Goal: Transaction & Acquisition: Purchase product/service

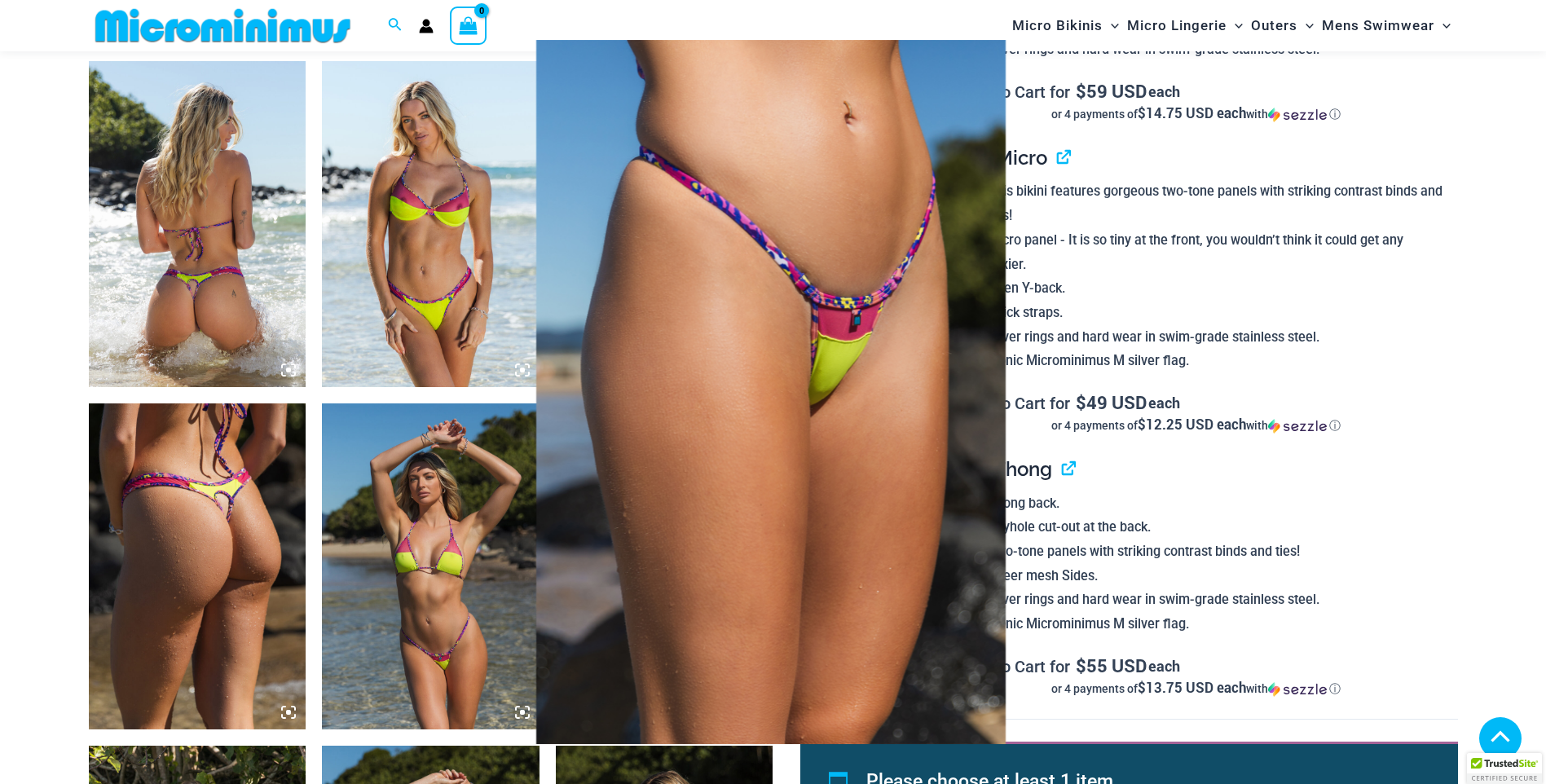
scroll to position [1138, 0]
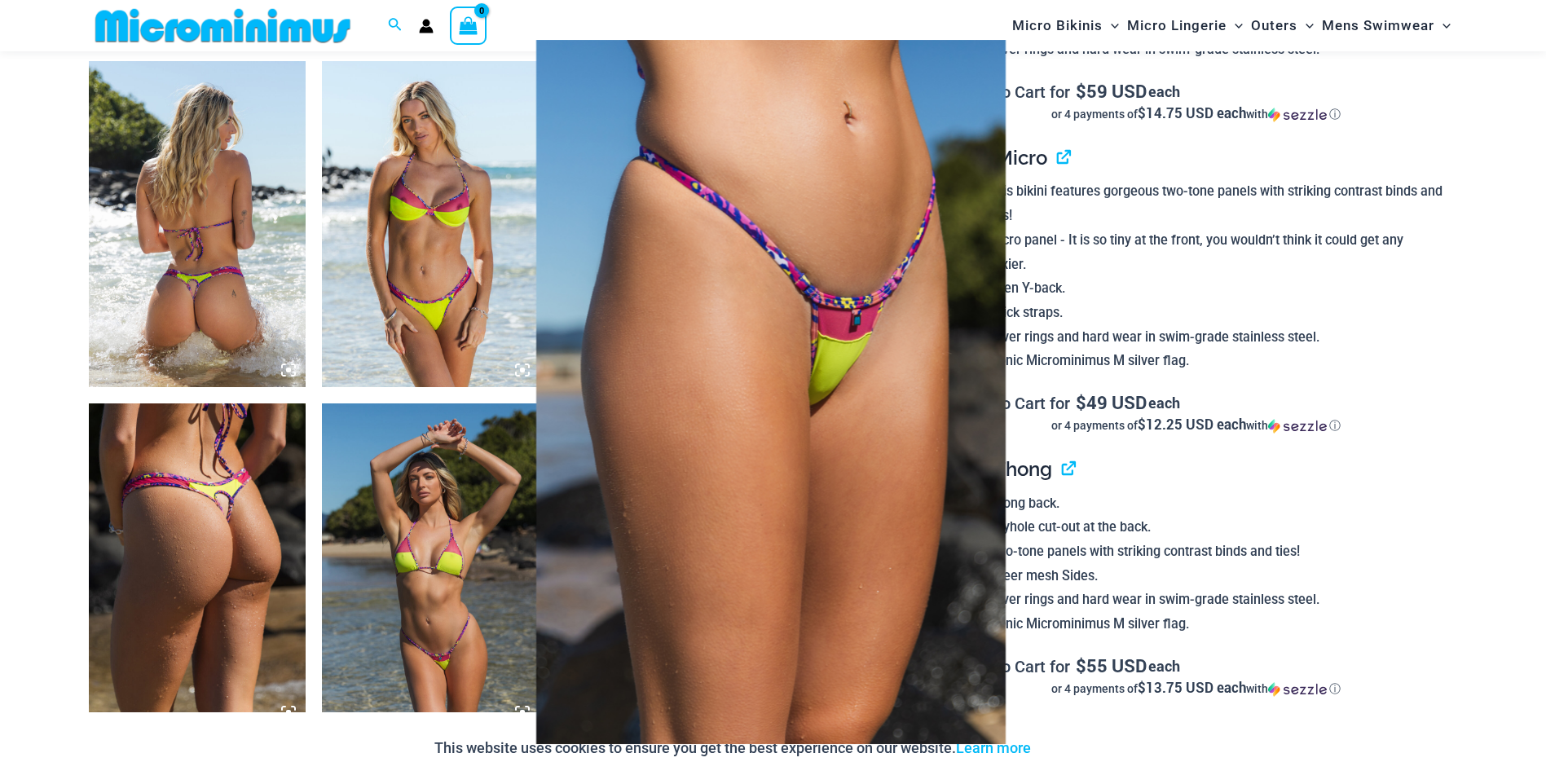
click at [217, 542] on div at bounding box center [773, 392] width 1546 height 784
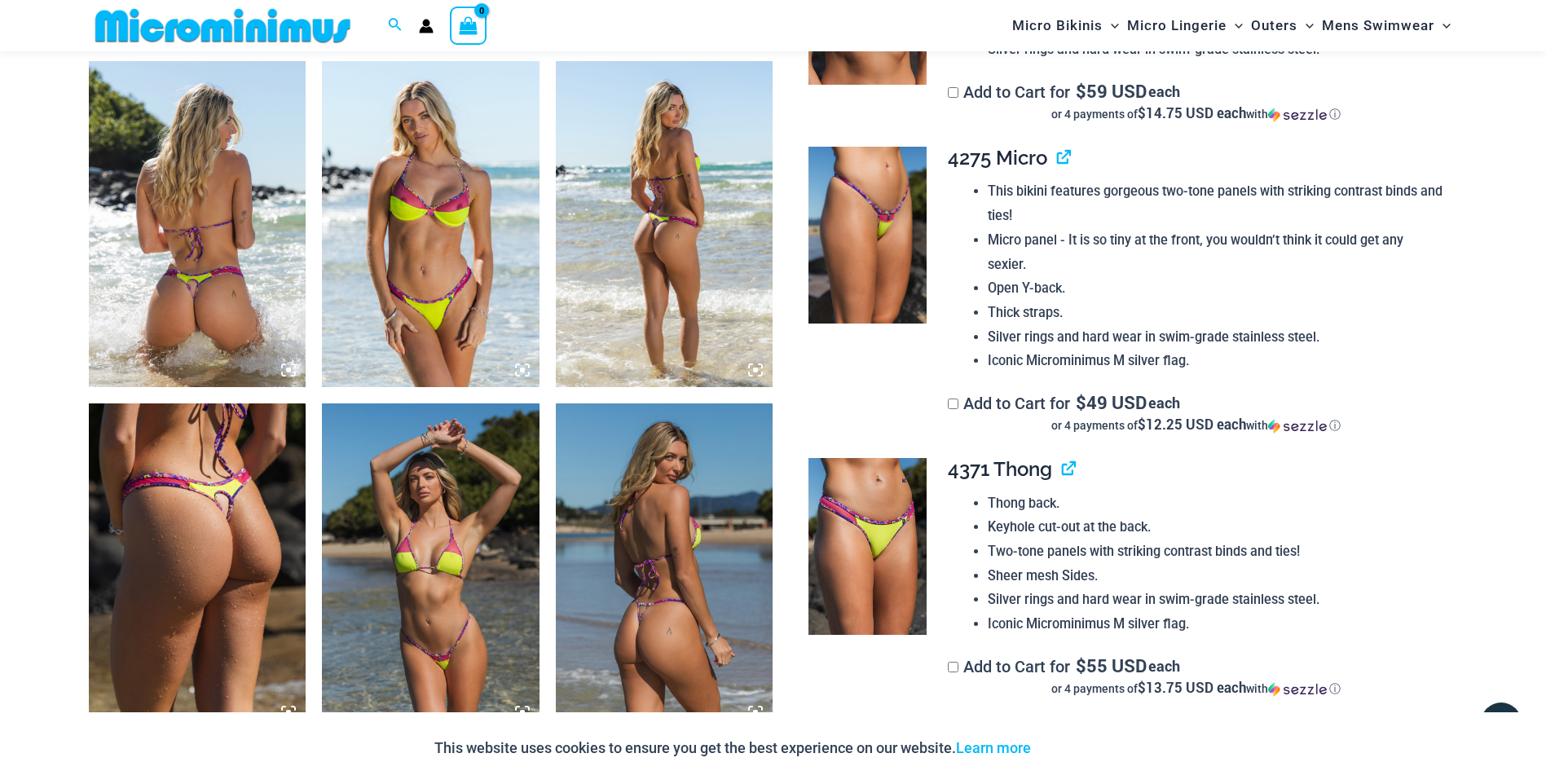
click at [858, 478] on img at bounding box center [867, 546] width 118 height 177
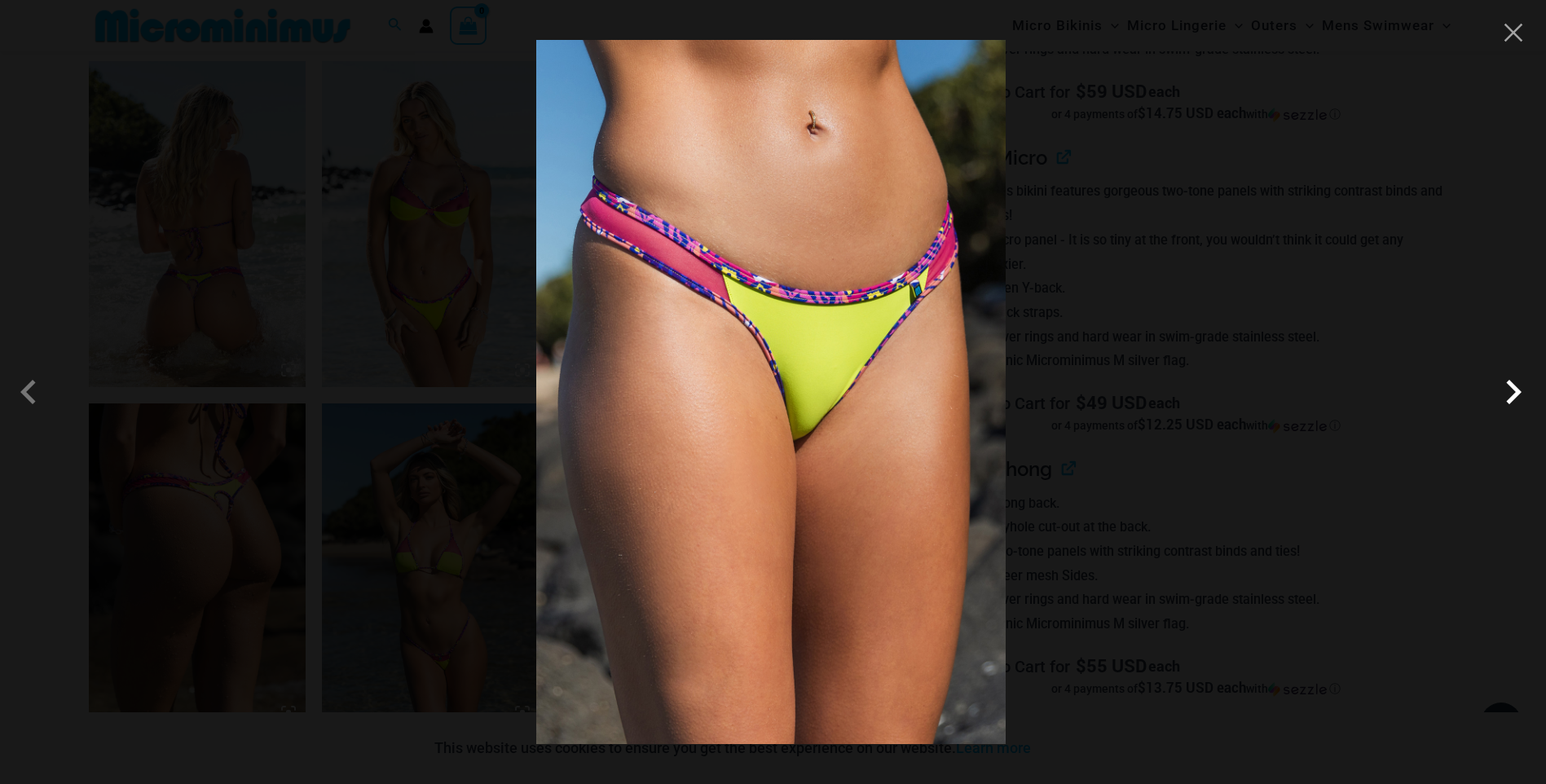
click at [1519, 388] on span at bounding box center [1513, 392] width 49 height 49
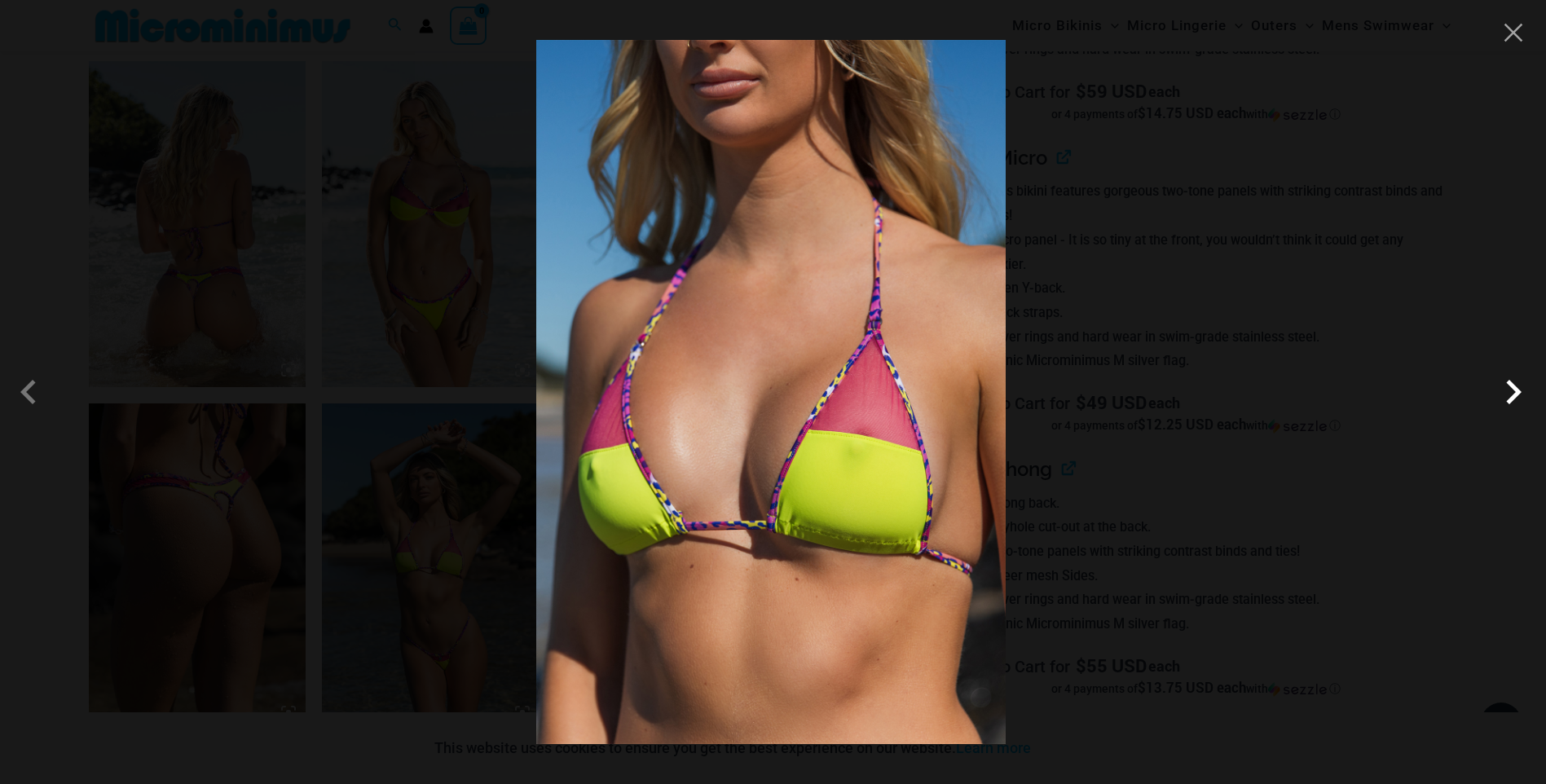
click at [1516, 388] on span at bounding box center [1513, 392] width 49 height 49
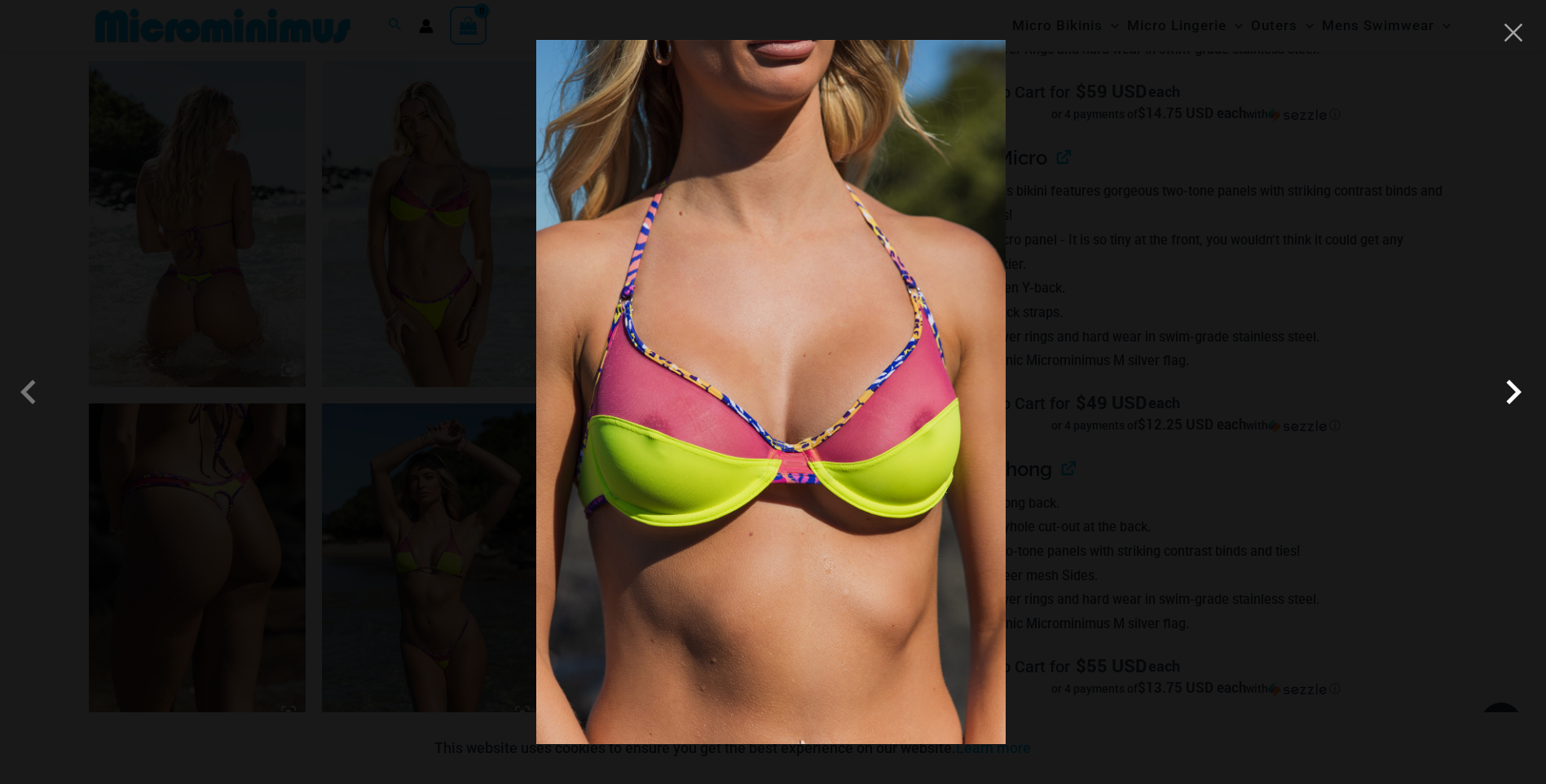
click at [1516, 388] on span at bounding box center [1513, 392] width 49 height 49
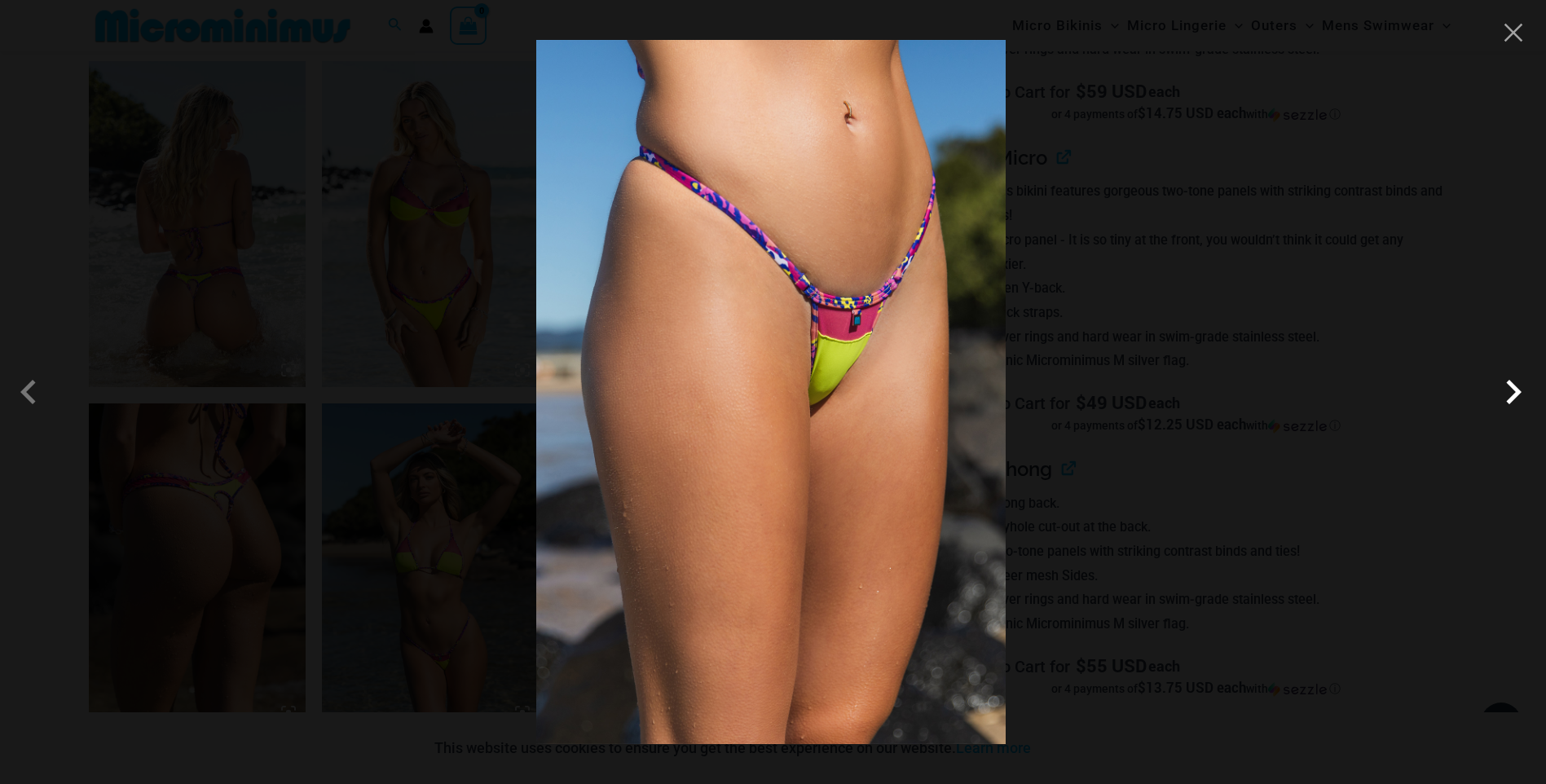
click at [1515, 388] on span at bounding box center [1513, 392] width 49 height 49
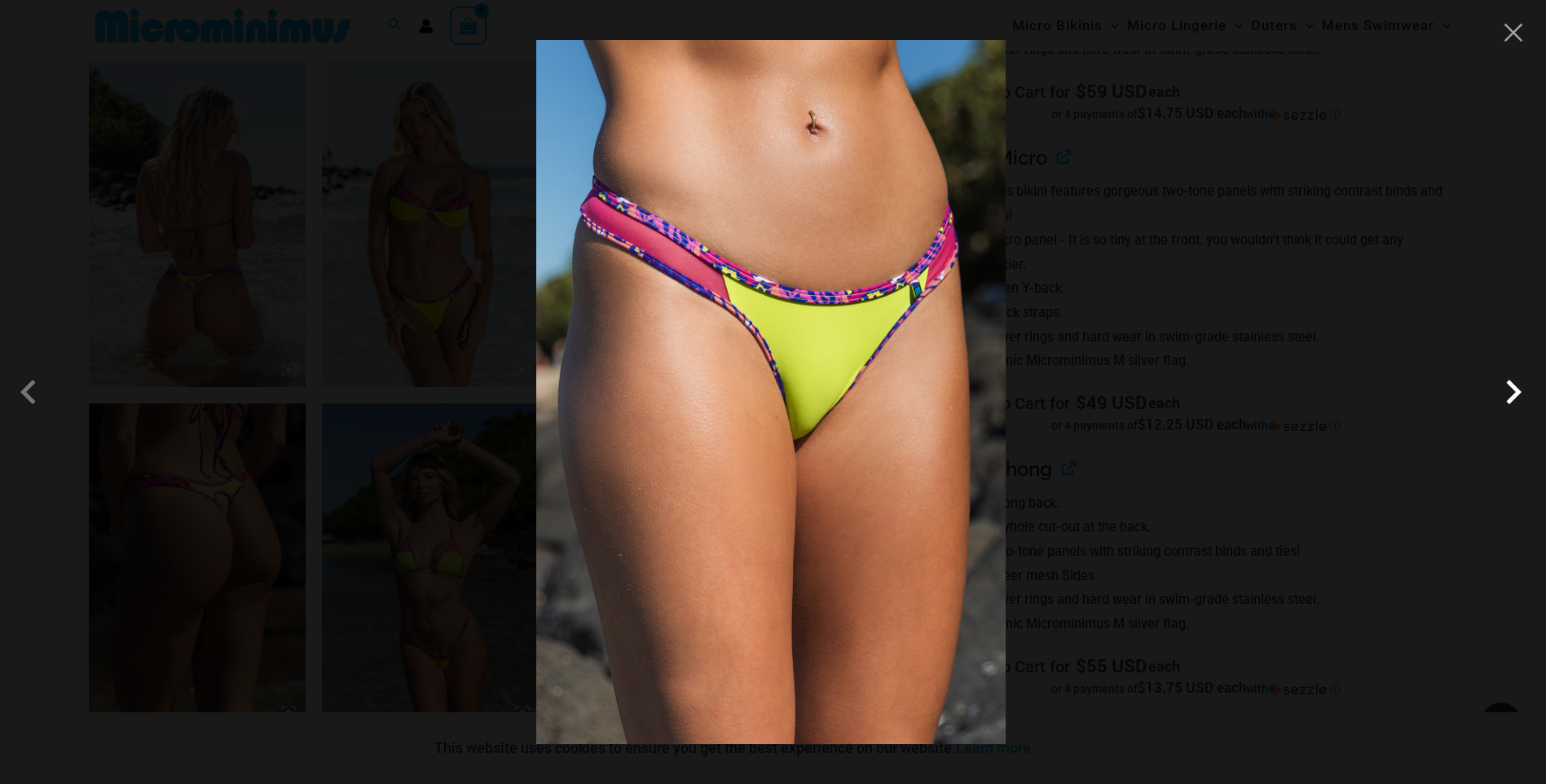
click at [1513, 387] on span at bounding box center [1513, 392] width 49 height 49
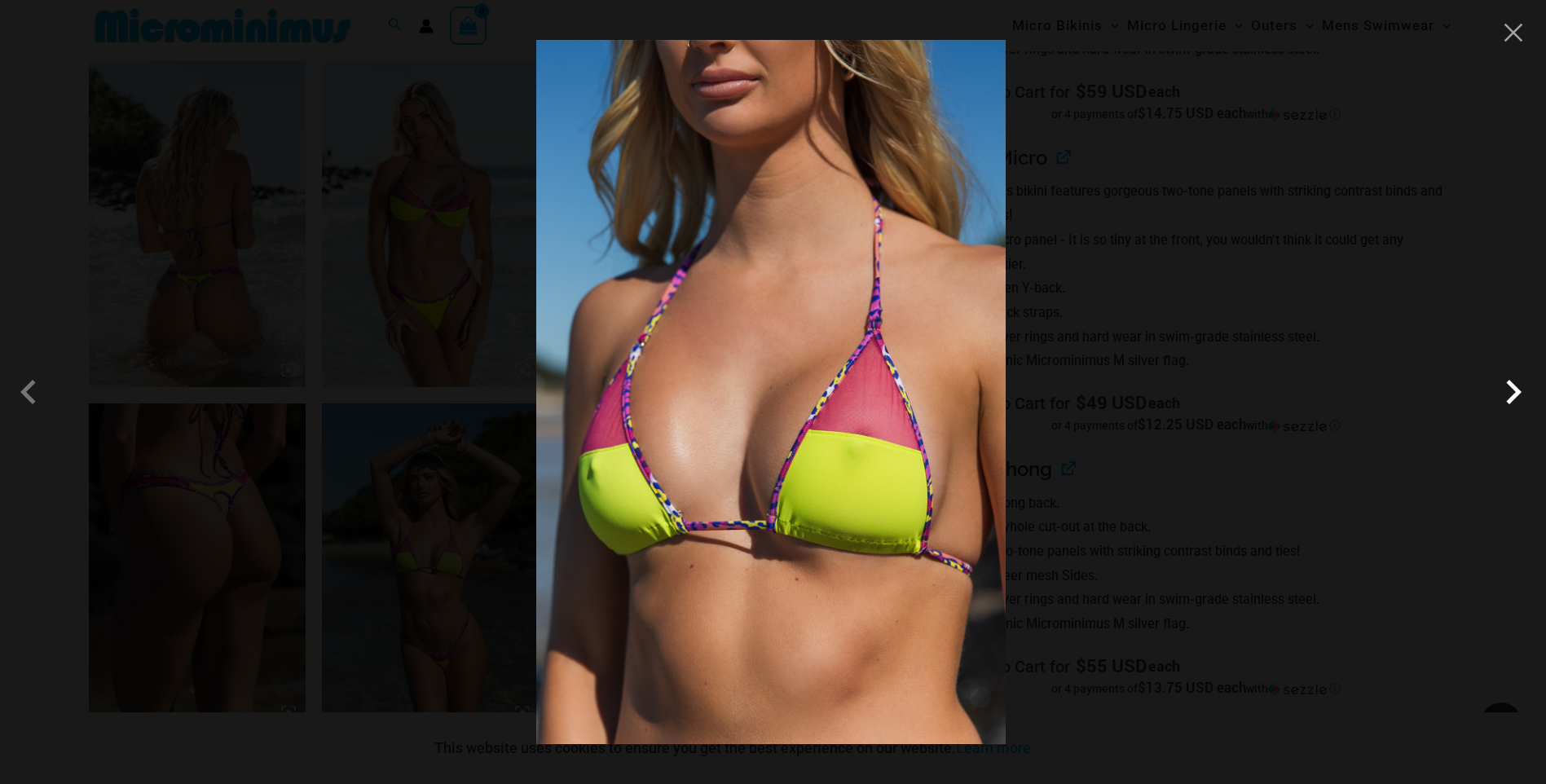
click at [1513, 387] on span at bounding box center [1513, 392] width 49 height 49
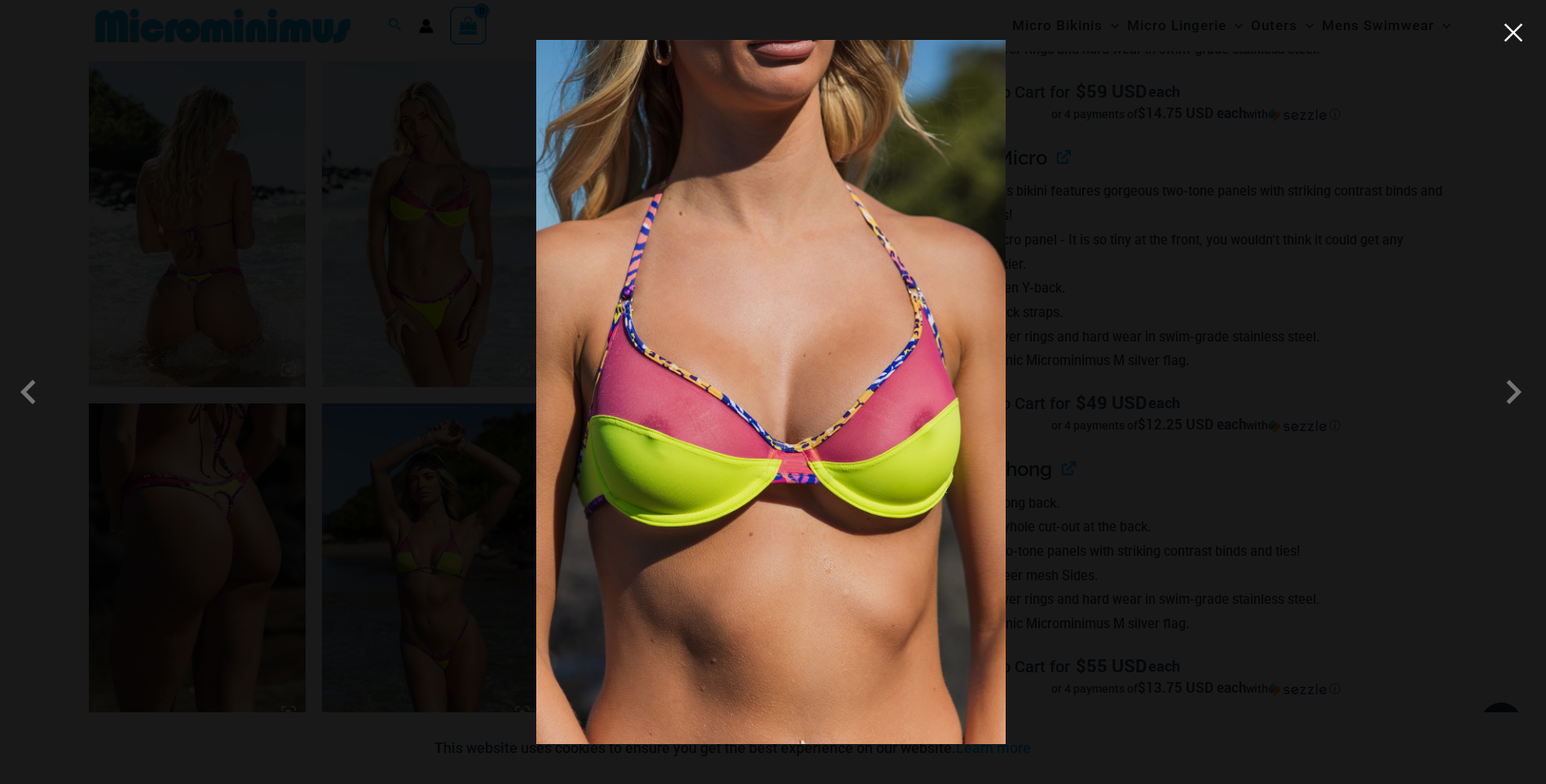
click at [1515, 34] on button "Close" at bounding box center [1513, 33] width 24 height 24
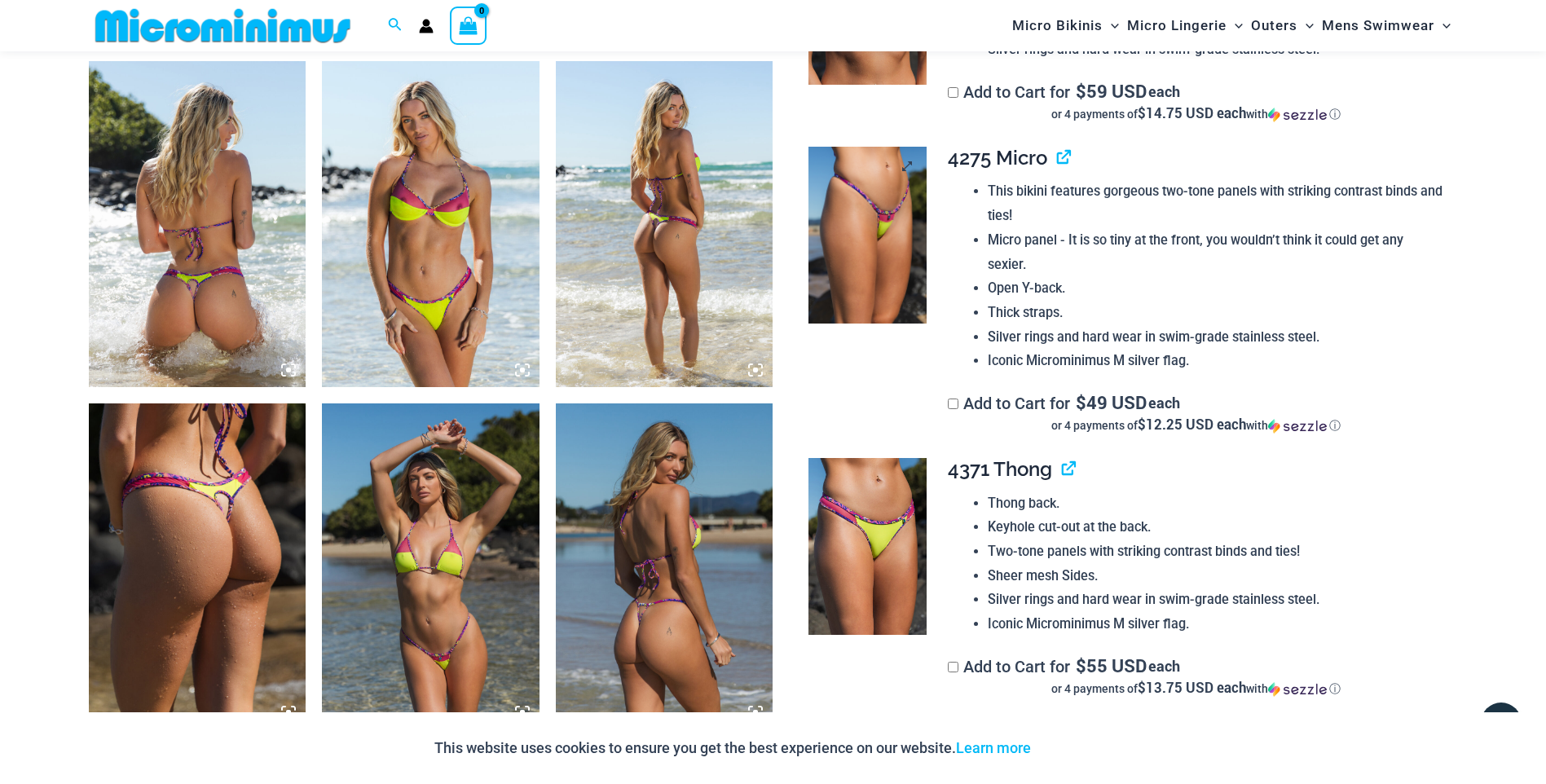
click at [861, 241] on img at bounding box center [867, 235] width 118 height 177
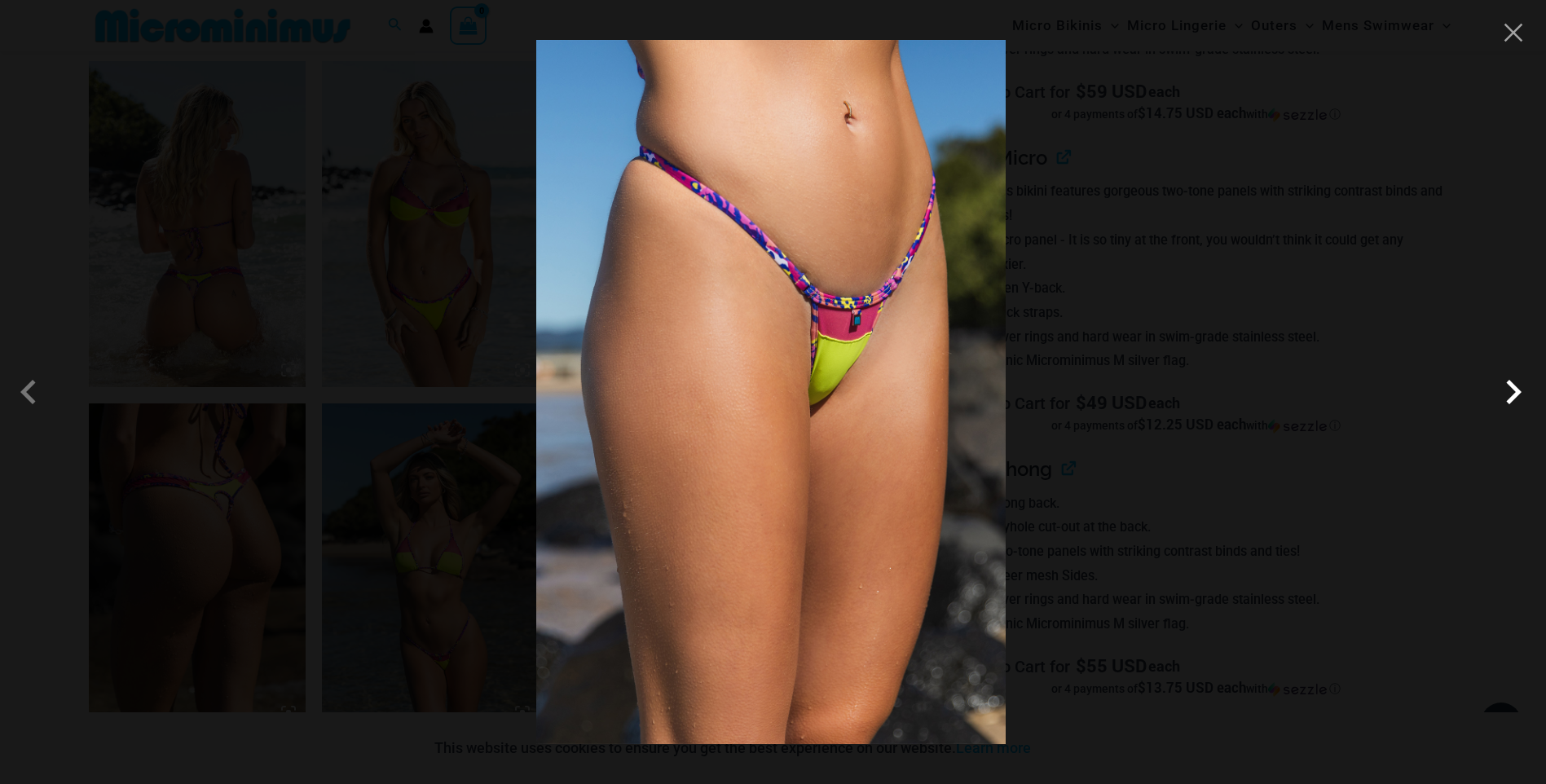
click at [1519, 396] on span at bounding box center [1513, 392] width 49 height 49
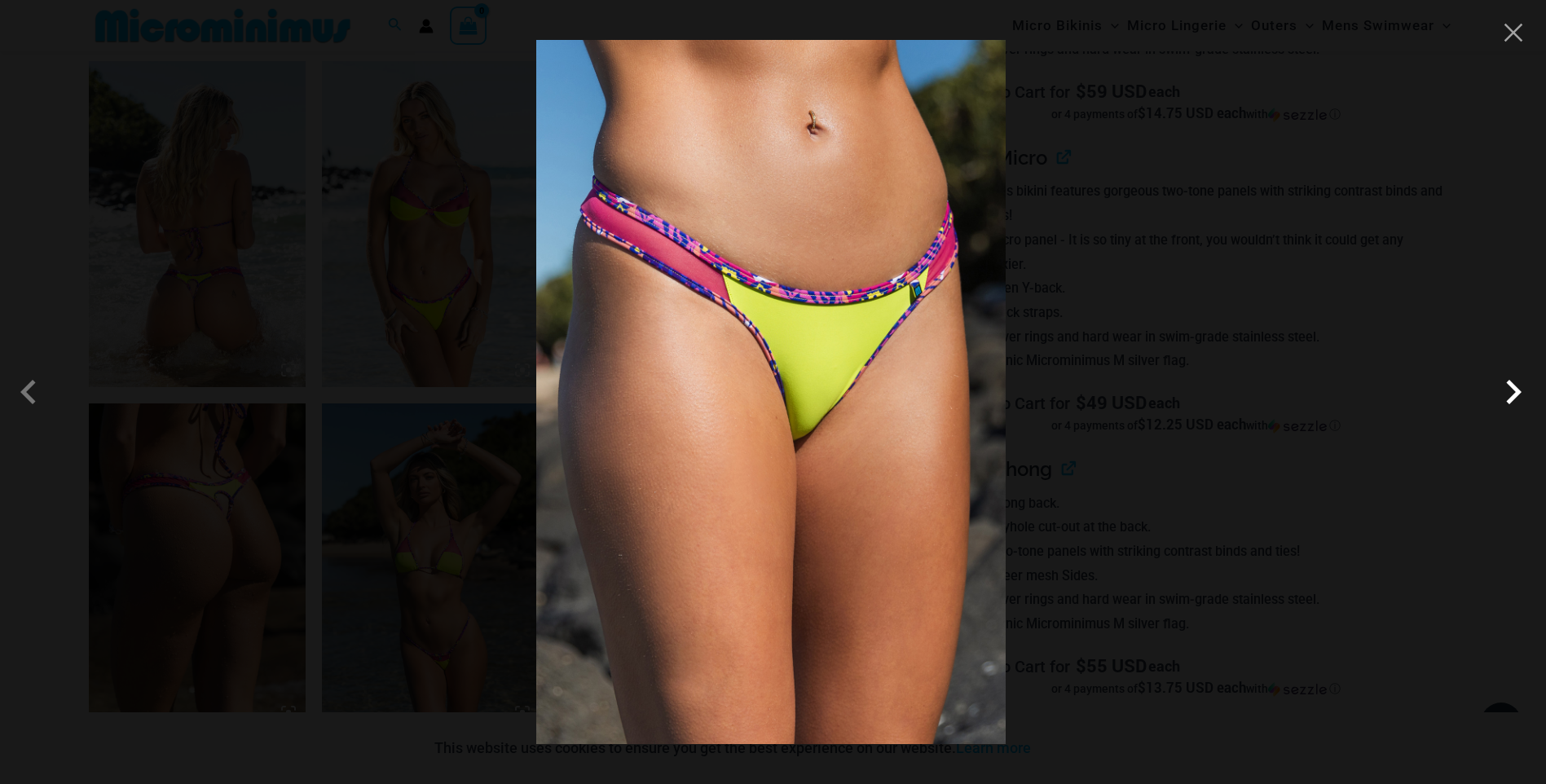
click at [1519, 396] on span at bounding box center [1513, 392] width 49 height 49
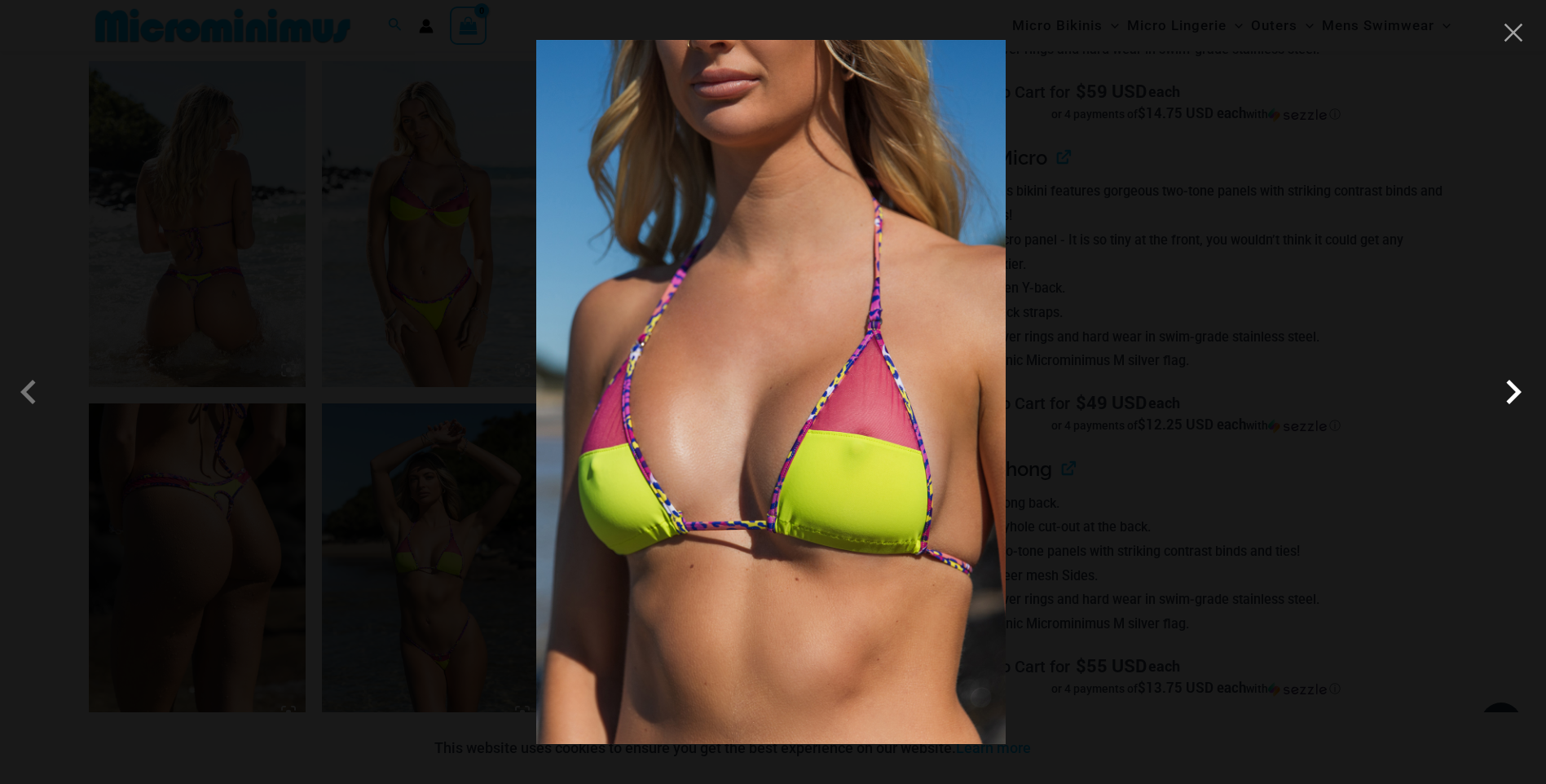
click at [1518, 396] on span at bounding box center [1513, 392] width 49 height 49
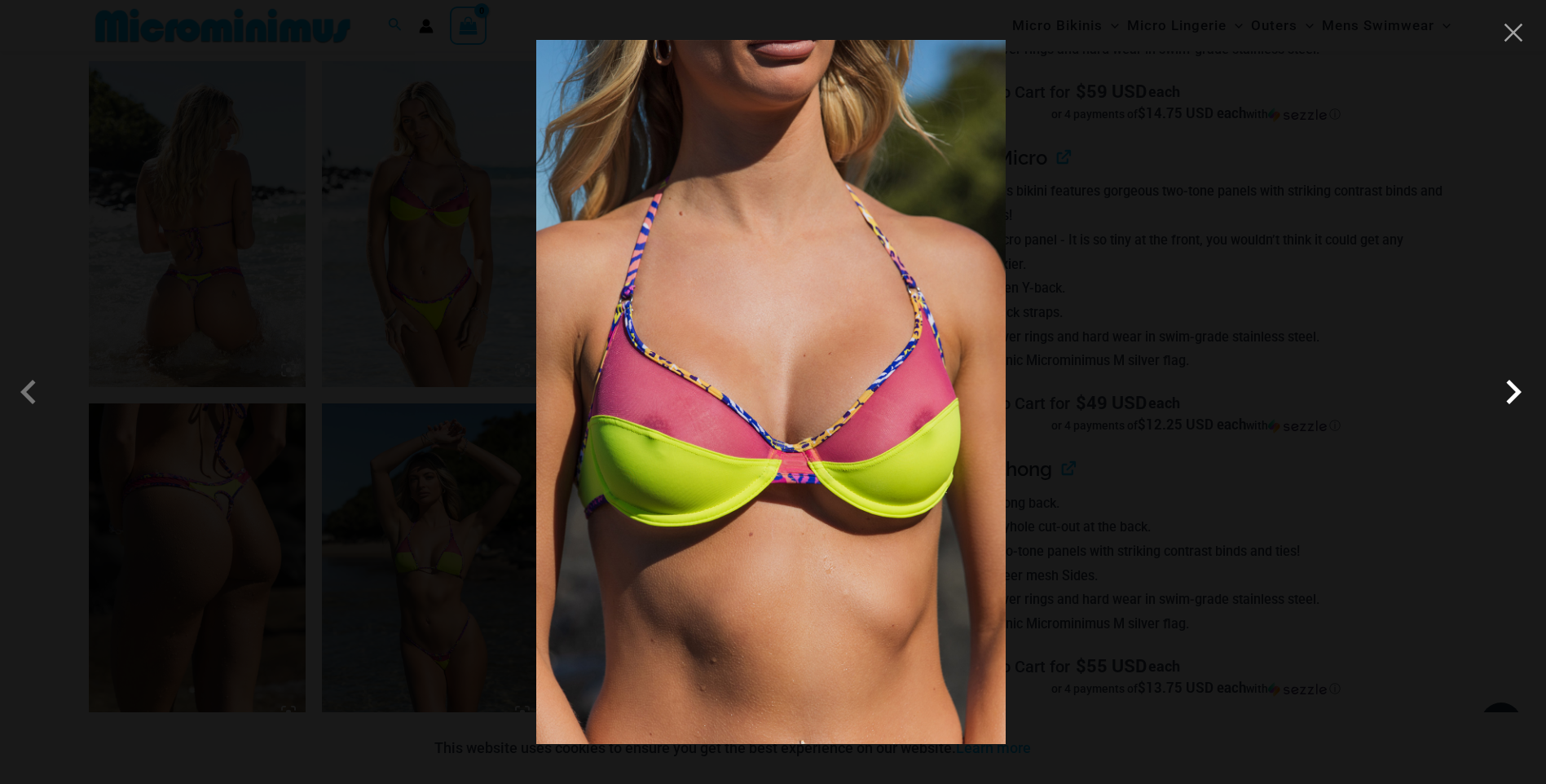
click at [1518, 396] on span at bounding box center [1513, 392] width 49 height 49
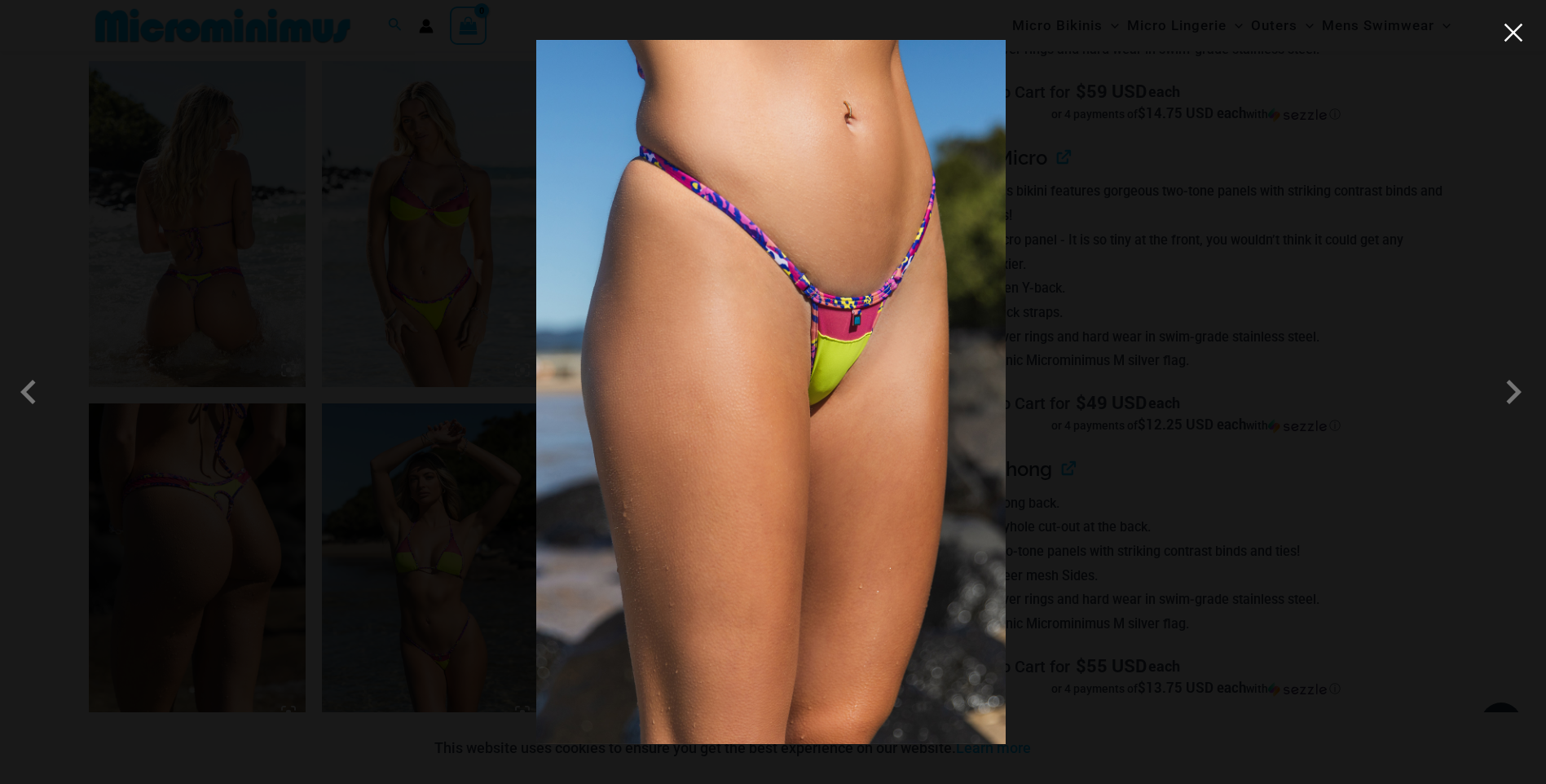
click at [1519, 36] on button "Close" at bounding box center [1513, 33] width 24 height 24
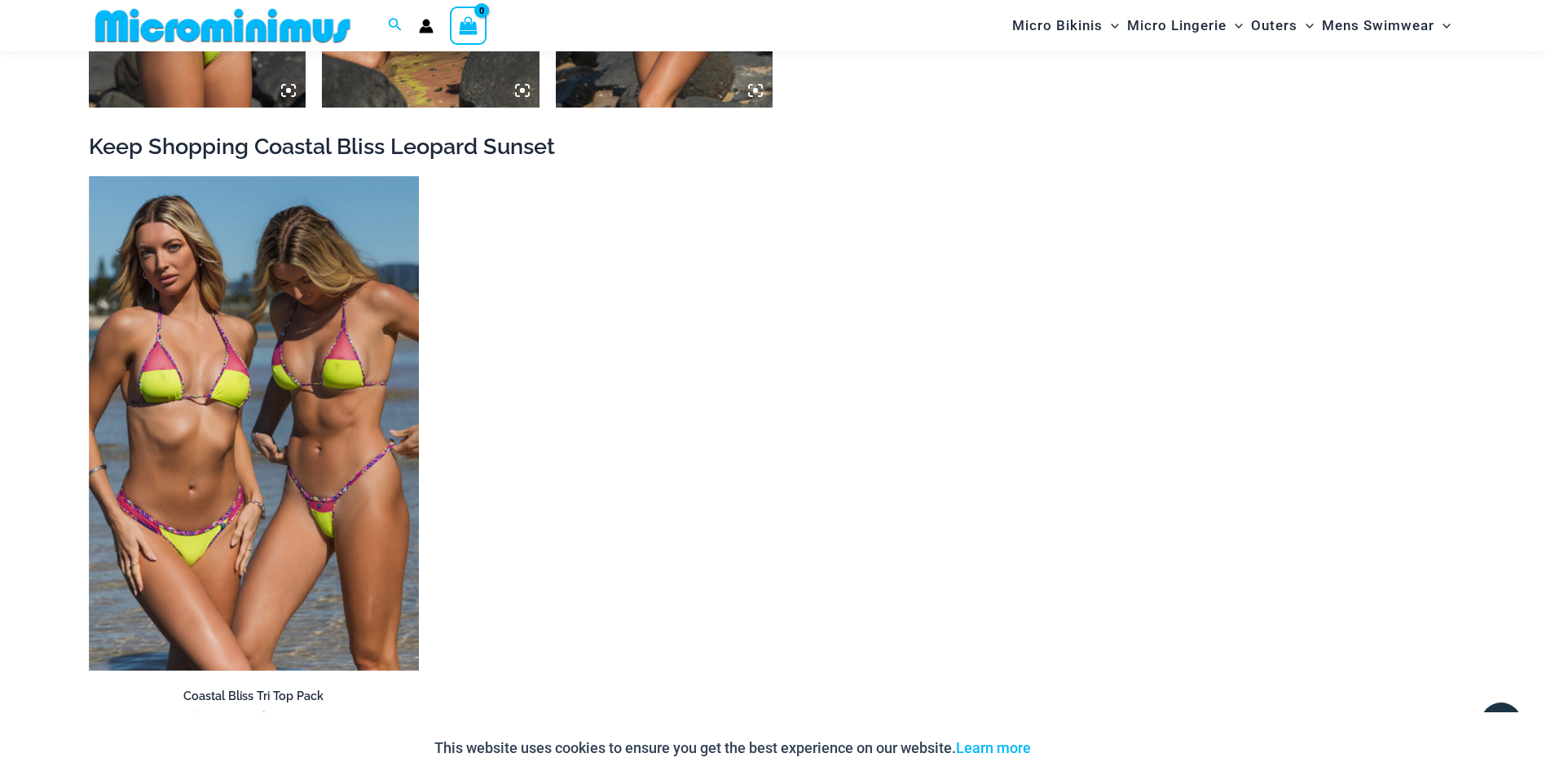
scroll to position [3175, 0]
